Goal: Check status: Check status

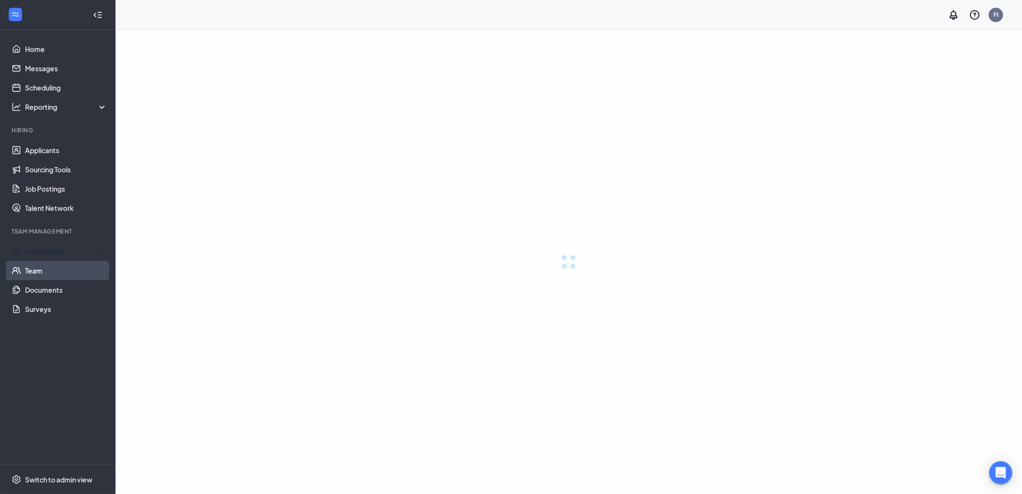
click at [55, 267] on link "Team" at bounding box center [66, 270] width 82 height 19
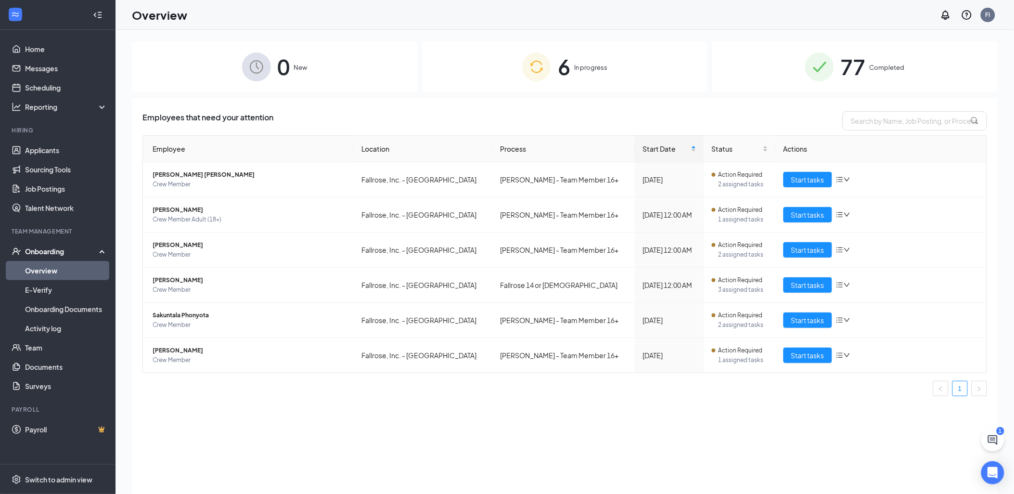
click at [898, 78] on div "77 Completed" at bounding box center [854, 66] width 285 height 51
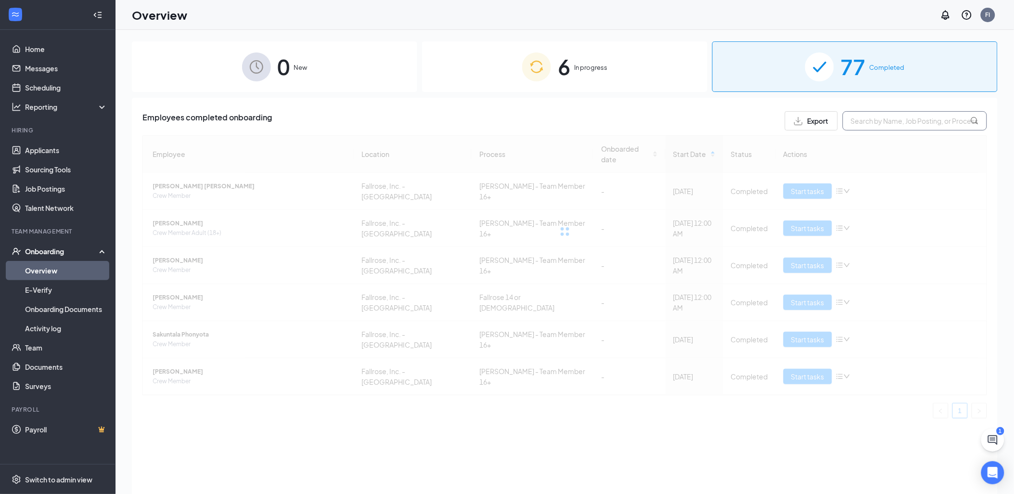
click at [897, 124] on input "text" at bounding box center [914, 120] width 144 height 19
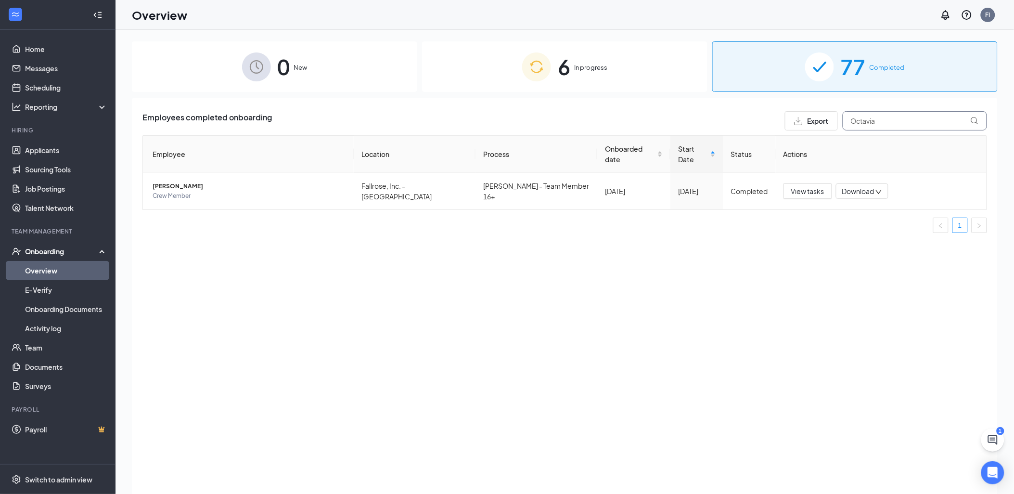
drag, startPoint x: 935, startPoint y: 116, endPoint x: 663, endPoint y: 103, distance: 272.1
click at [663, 103] on div "Employees completed onboarding Export Octavia Employee Location Process Onboard…" at bounding box center [564, 308] width 865 height 420
type input "[PERSON_NAME]"
